Goal: Navigation & Orientation: Find specific page/section

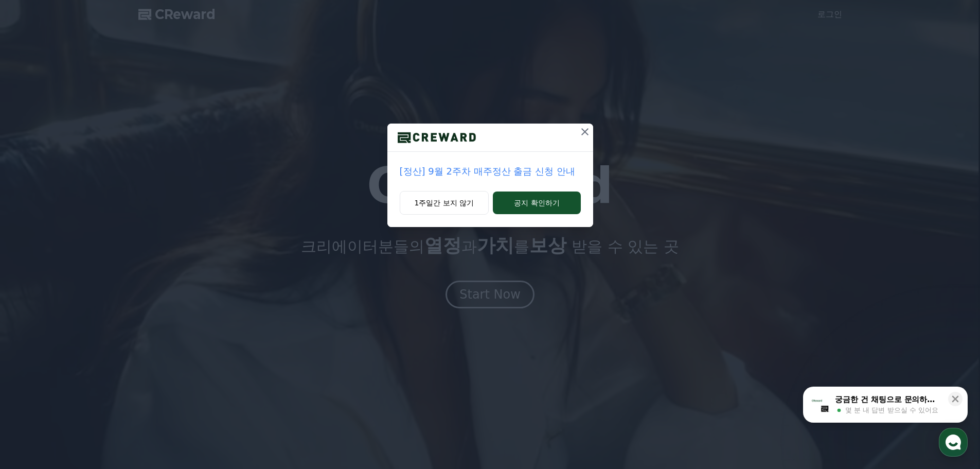
click at [444, 171] on p "[정산] 9월 2주차 매주정산 출금 신청 안내" at bounding box center [490, 171] width 181 height 14
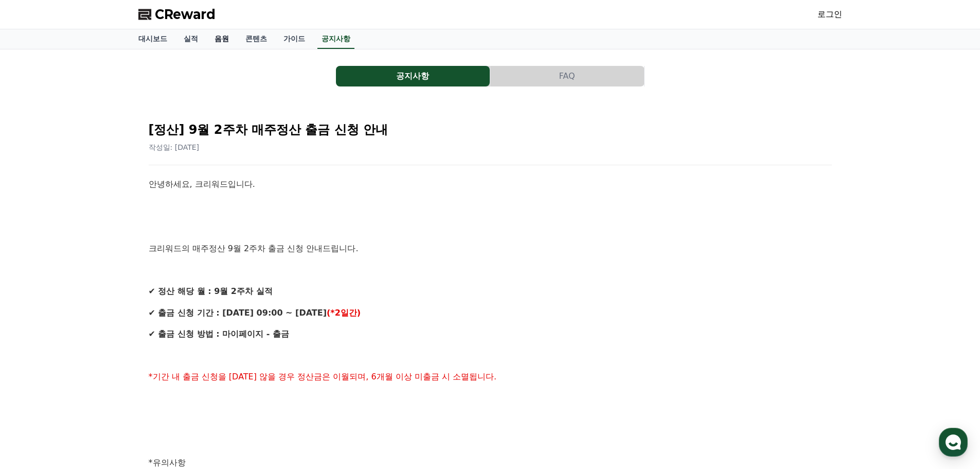
click at [224, 44] on link "음원" at bounding box center [221, 39] width 31 height 20
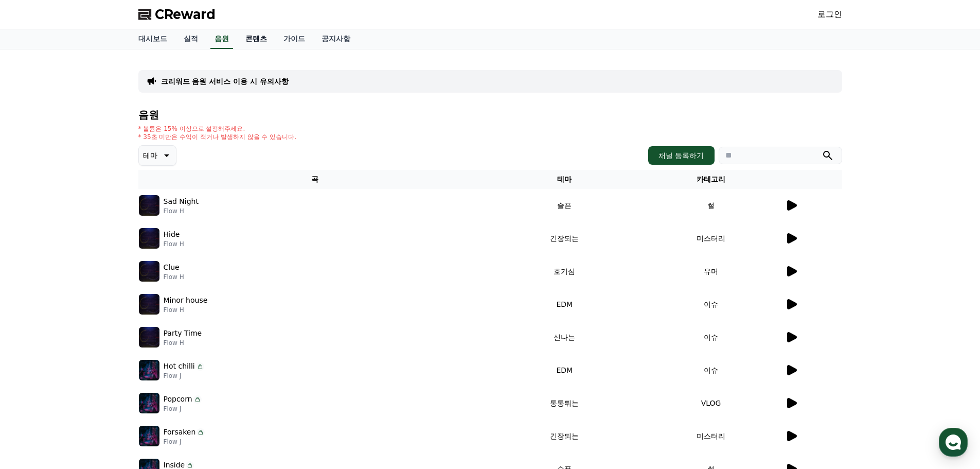
click at [259, 32] on link "콘텐츠" at bounding box center [256, 39] width 38 height 20
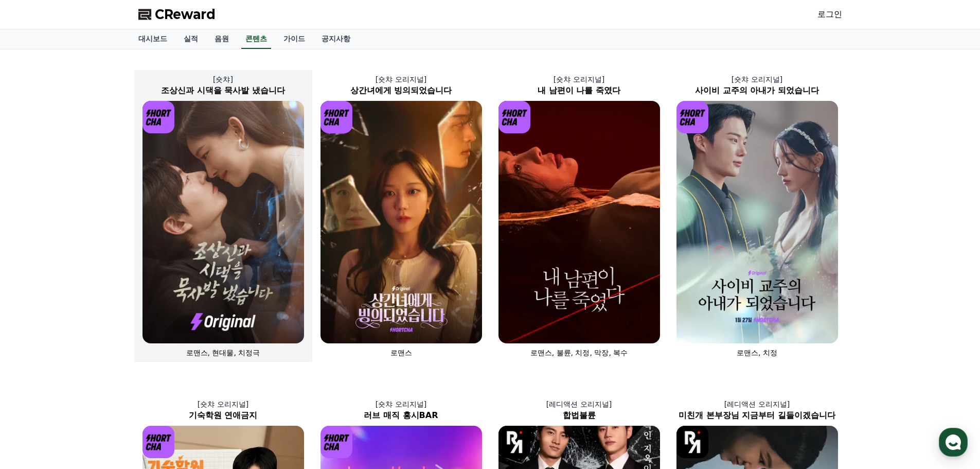
click at [220, 110] on img at bounding box center [223, 222] width 162 height 242
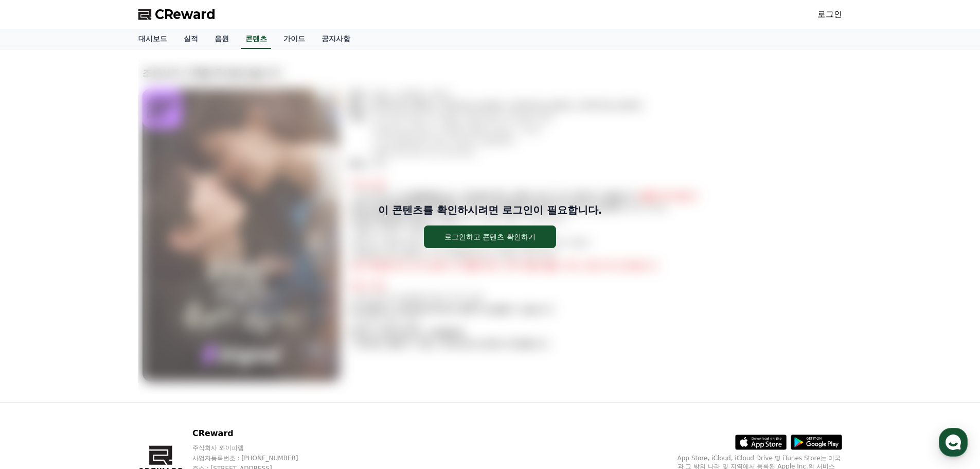
click at [784, 251] on div "이 콘텐츠를 확인하시려면 로그인이 필요합니다. 로그인하고 콘텐츠 확인하기" at bounding box center [490, 226] width 704 height 336
click at [228, 38] on link "음원" at bounding box center [221, 39] width 31 height 20
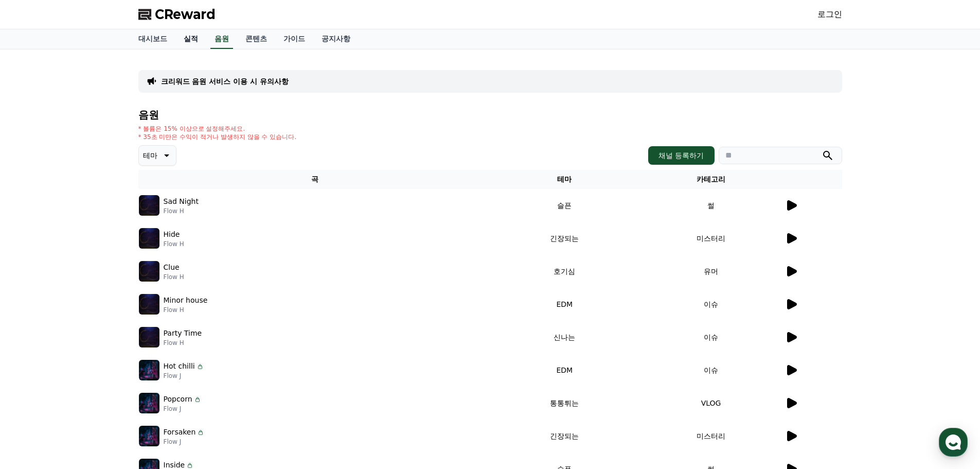
click at [184, 40] on link "실적" at bounding box center [190, 39] width 31 height 20
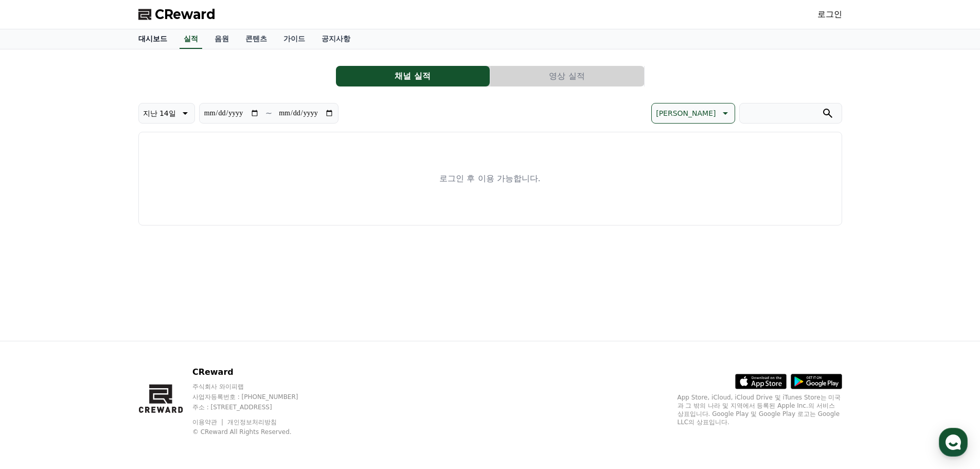
click at [152, 41] on link "대시보드" at bounding box center [152, 39] width 45 height 20
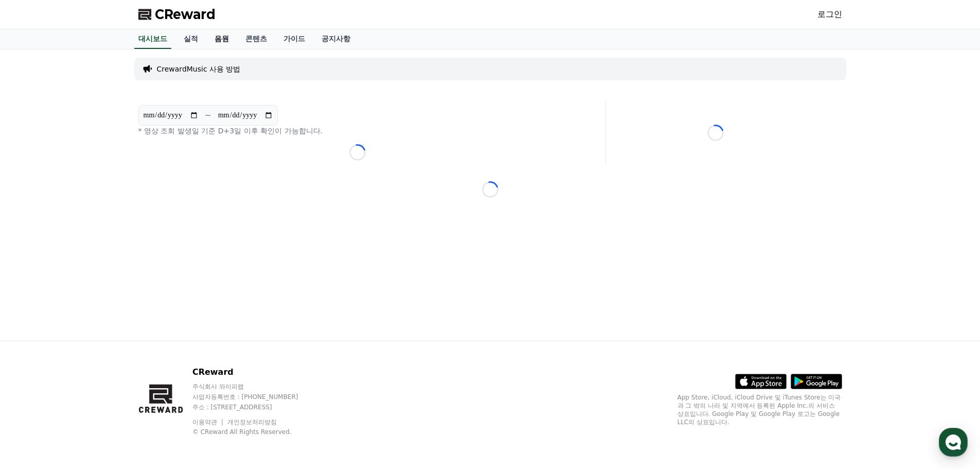
click at [219, 40] on link "음원" at bounding box center [221, 39] width 31 height 20
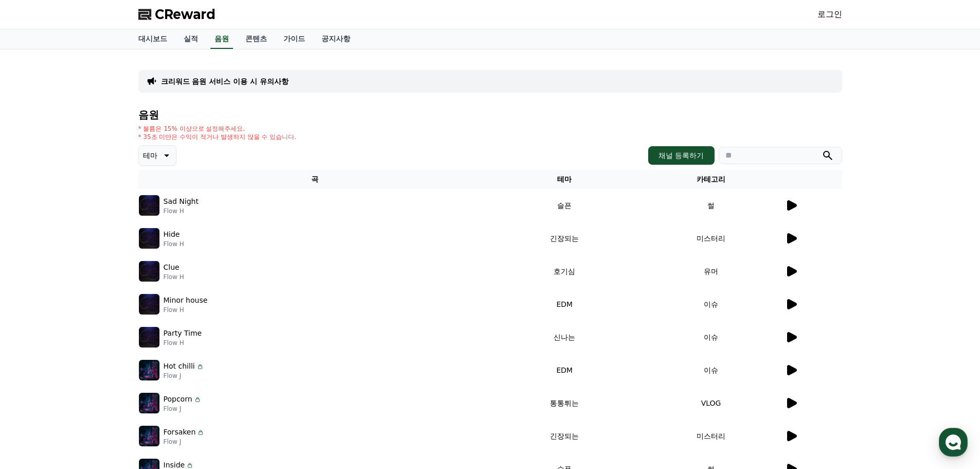
click at [99, 119] on div "크리워드 음원 서비스 이용 시 유의사항 음원 * 볼륨은 15% 이상으로 설정해주세요. * 35초 미만은 수익이 적거나 발생하지 않을 수 있습니…" at bounding box center [490, 297] width 980 height 497
